Goal: Task Accomplishment & Management: Manage account settings

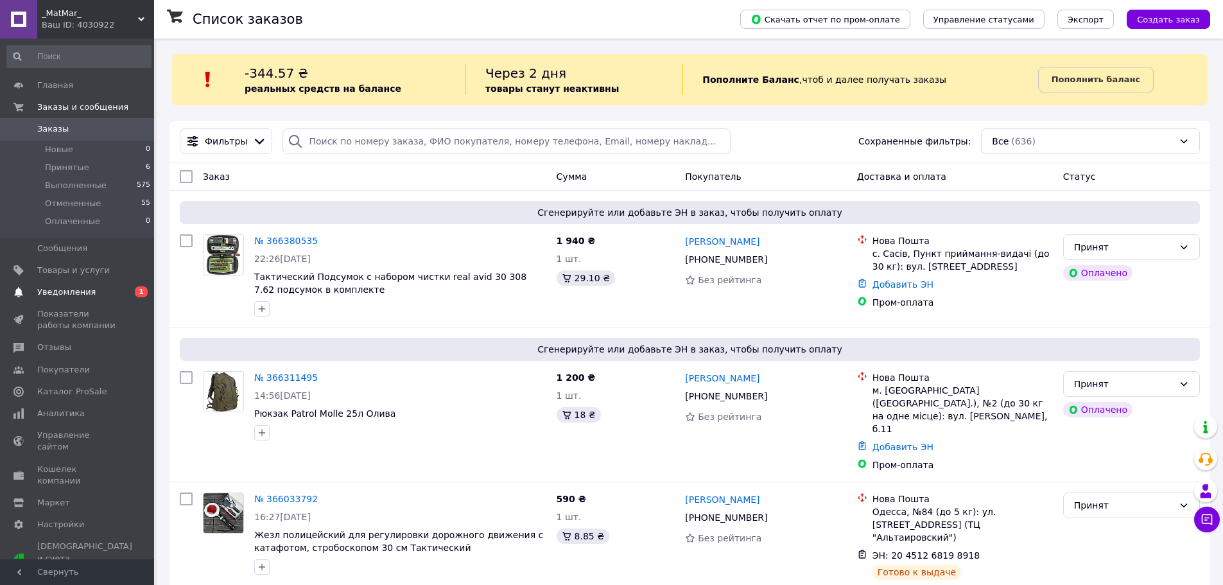
click at [64, 295] on span "Уведомления" at bounding box center [66, 292] width 58 height 12
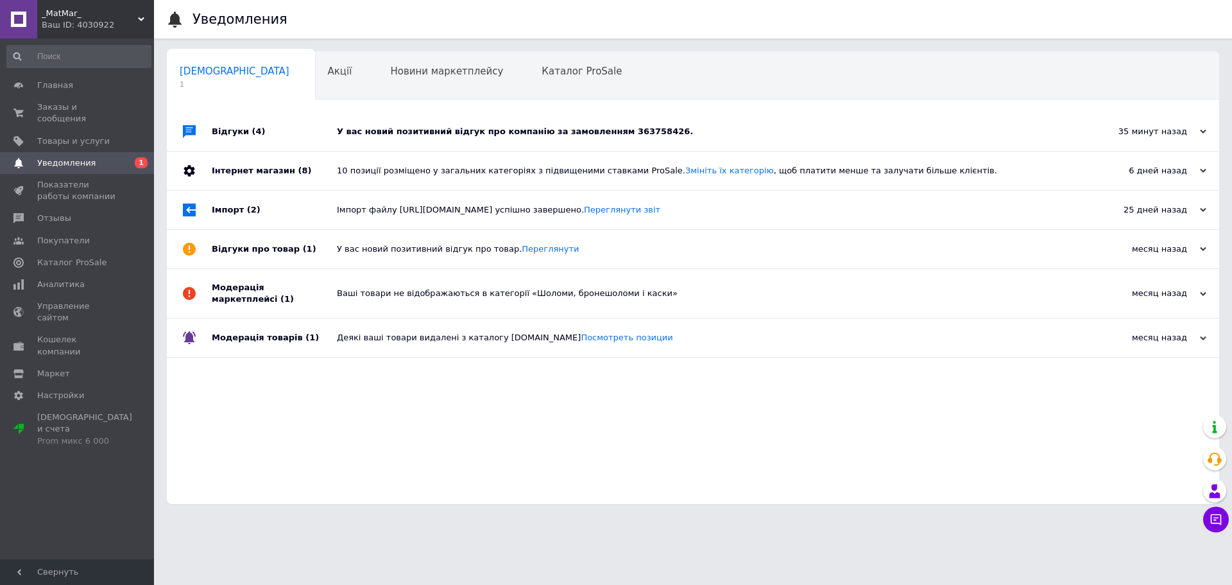
click at [569, 130] on div "У вас новий позитивний відгук про компанію за замовленням 363758426." at bounding box center [707, 132] width 741 height 12
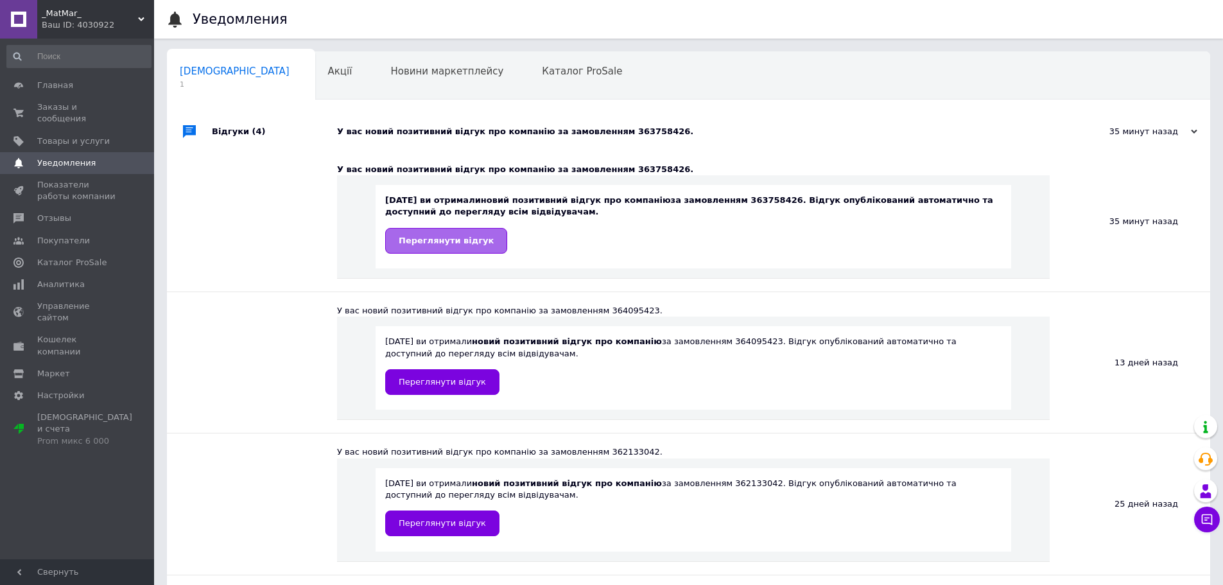
click at [449, 245] on span "Переглянути відгук" at bounding box center [446, 241] width 95 height 10
click at [60, 105] on span "Заказы и сообщения" at bounding box center [78, 112] width 82 height 23
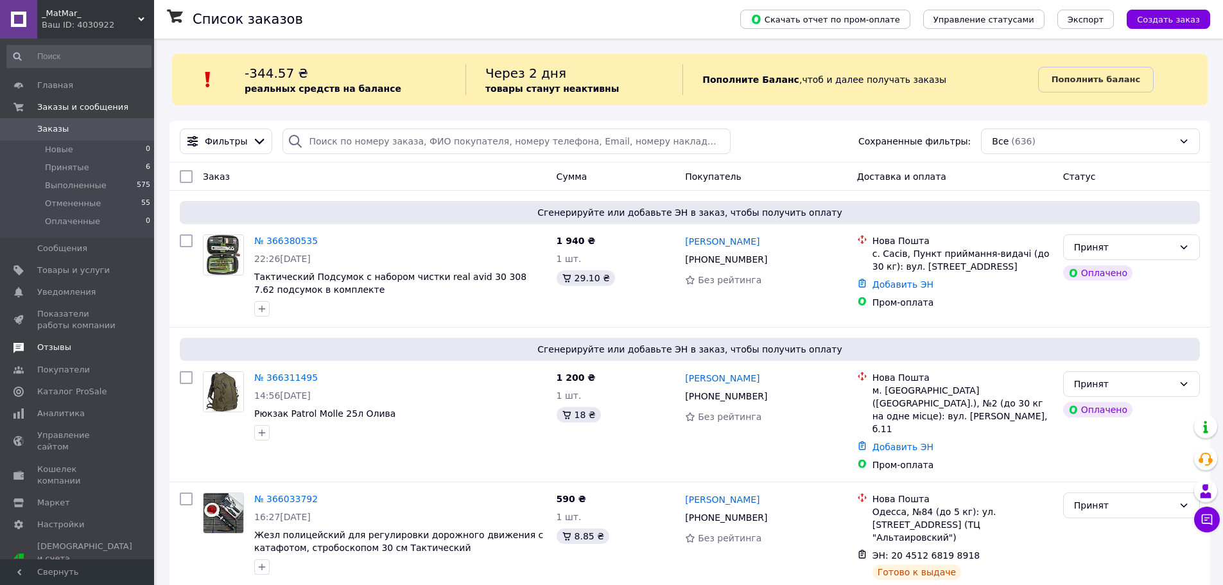
click at [65, 353] on span "Отзывы" at bounding box center [54, 347] width 34 height 12
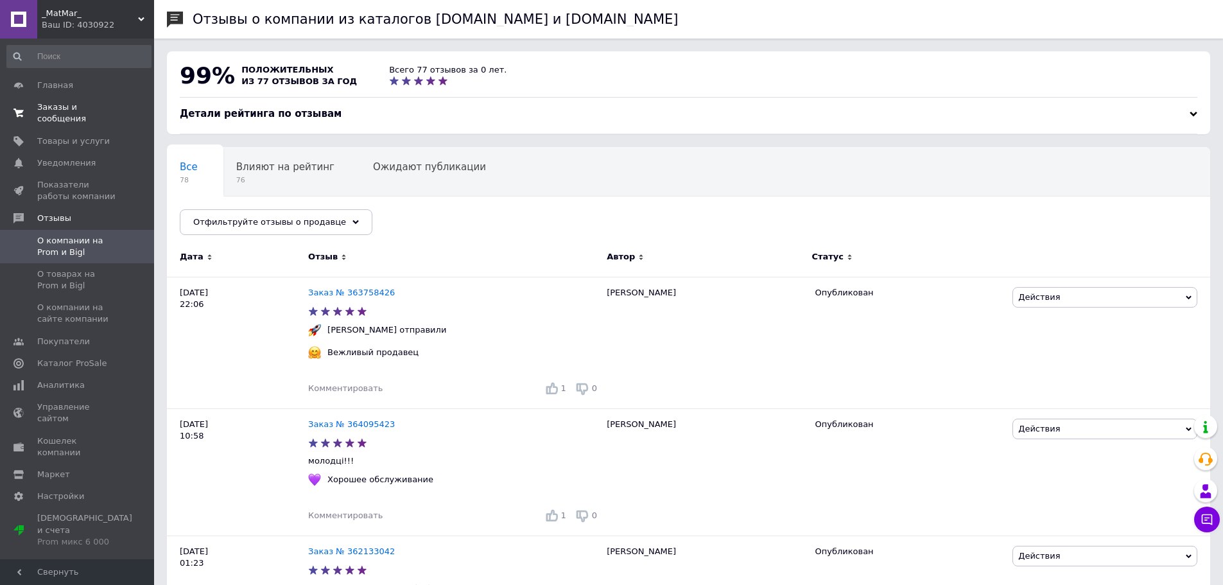
click at [64, 109] on span "Заказы и сообщения" at bounding box center [78, 112] width 82 height 23
